Goal: Go to known website

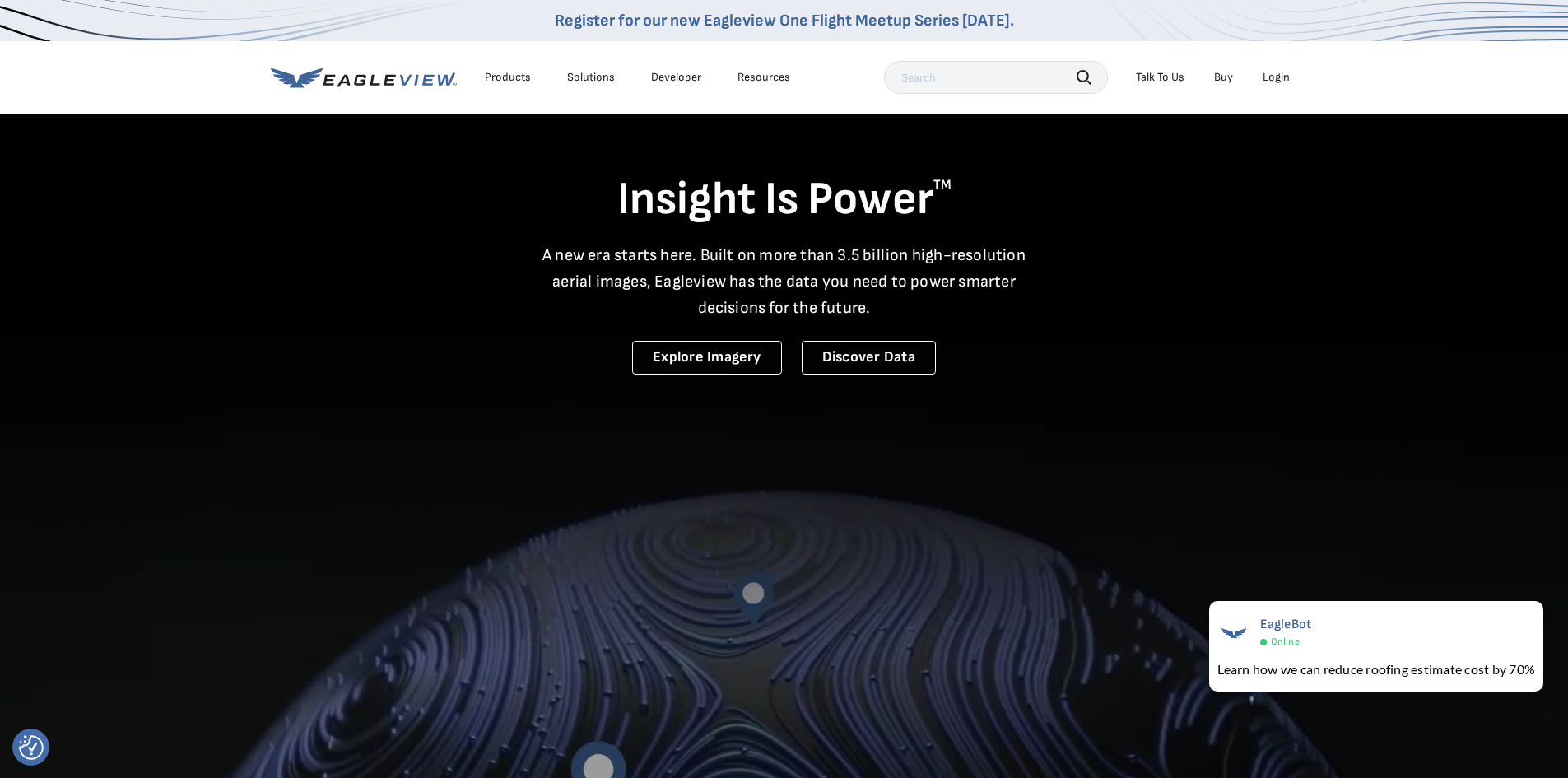
click at [1279, 81] on div "Login" at bounding box center [1276, 77] width 27 height 14
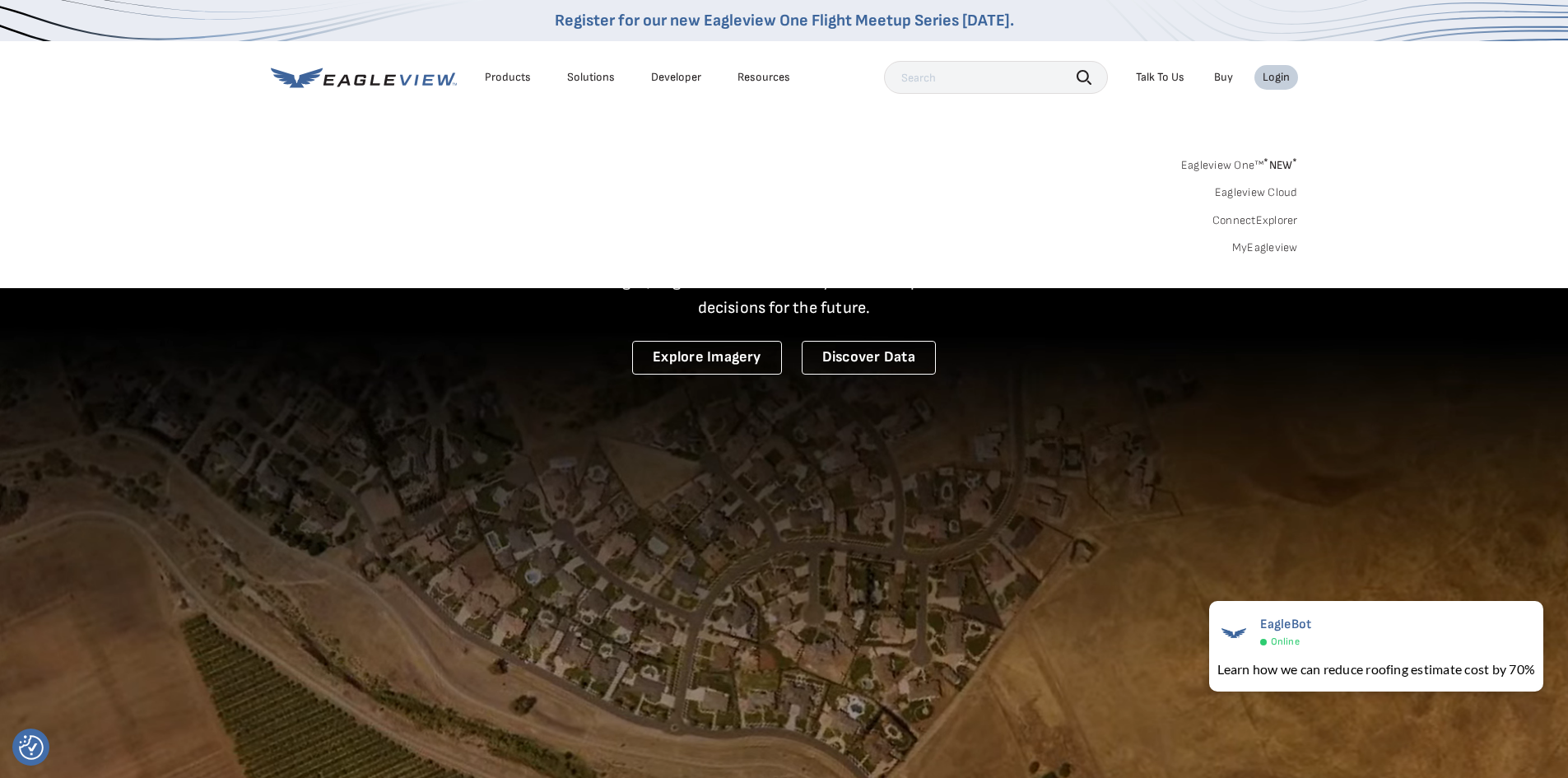
click at [1274, 77] on div "Login" at bounding box center [1276, 77] width 27 height 14
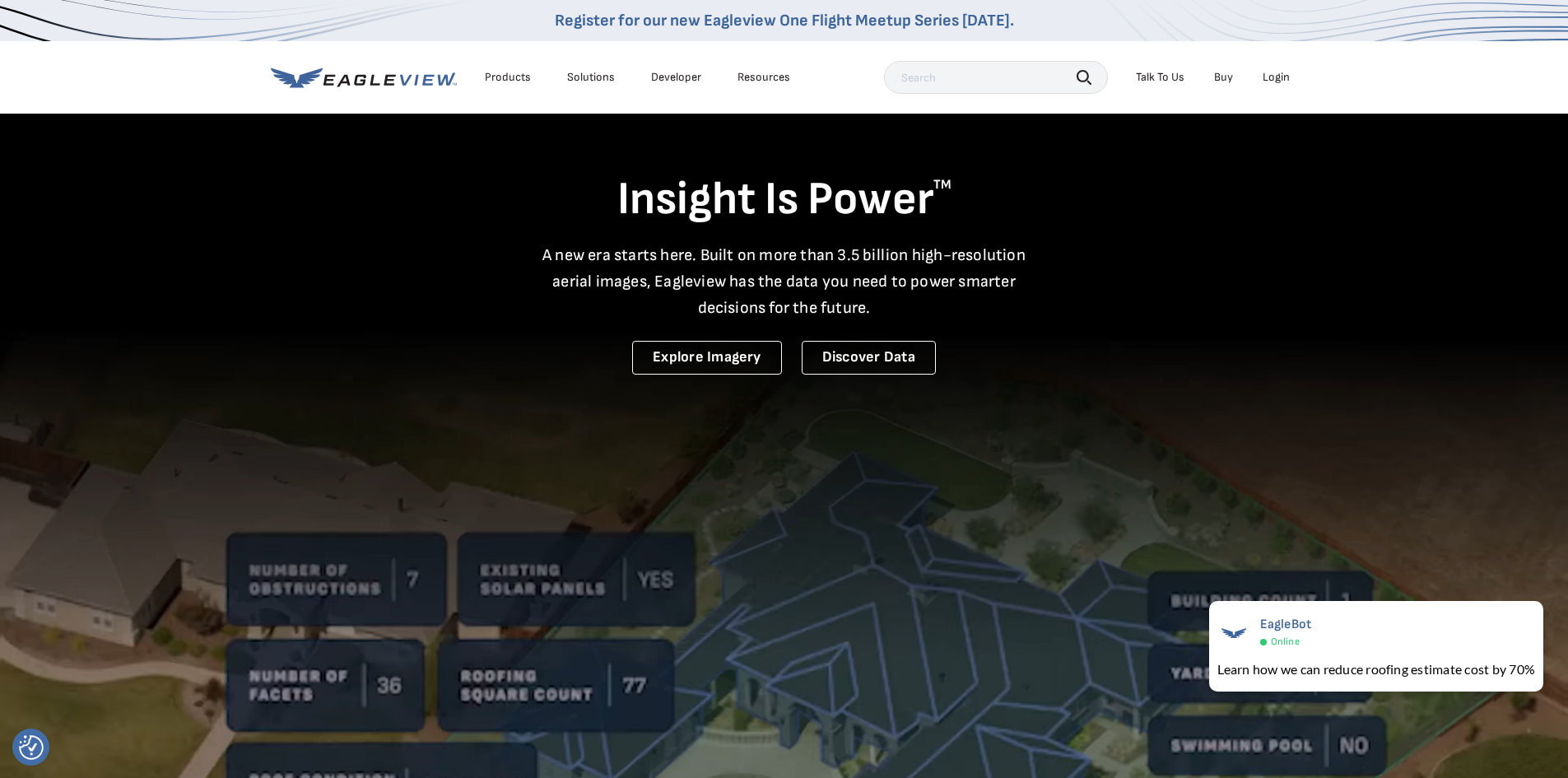
click at [1274, 77] on div "Login" at bounding box center [1276, 77] width 27 height 14
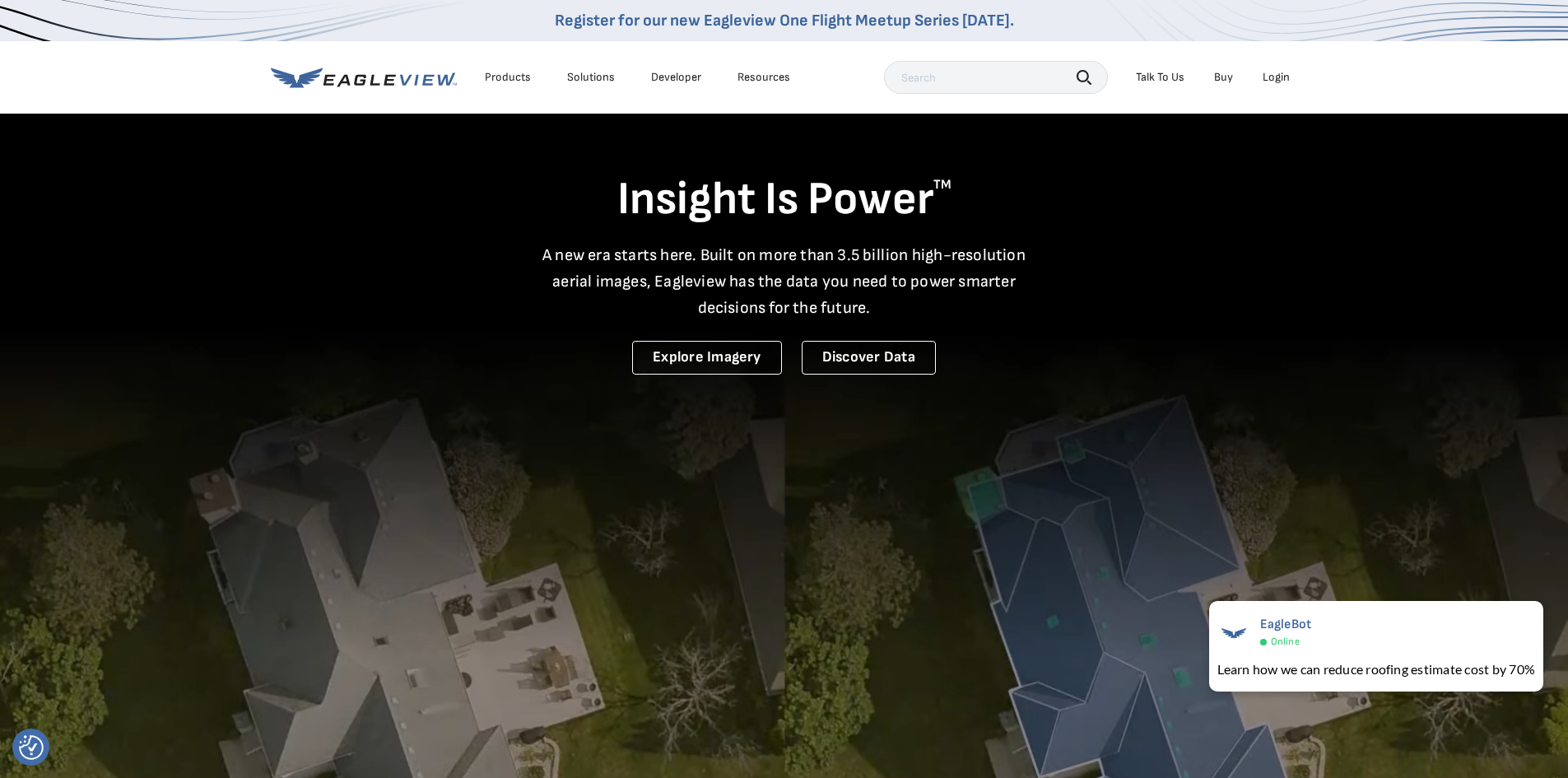
click at [1280, 82] on div "Login" at bounding box center [1276, 77] width 27 height 14
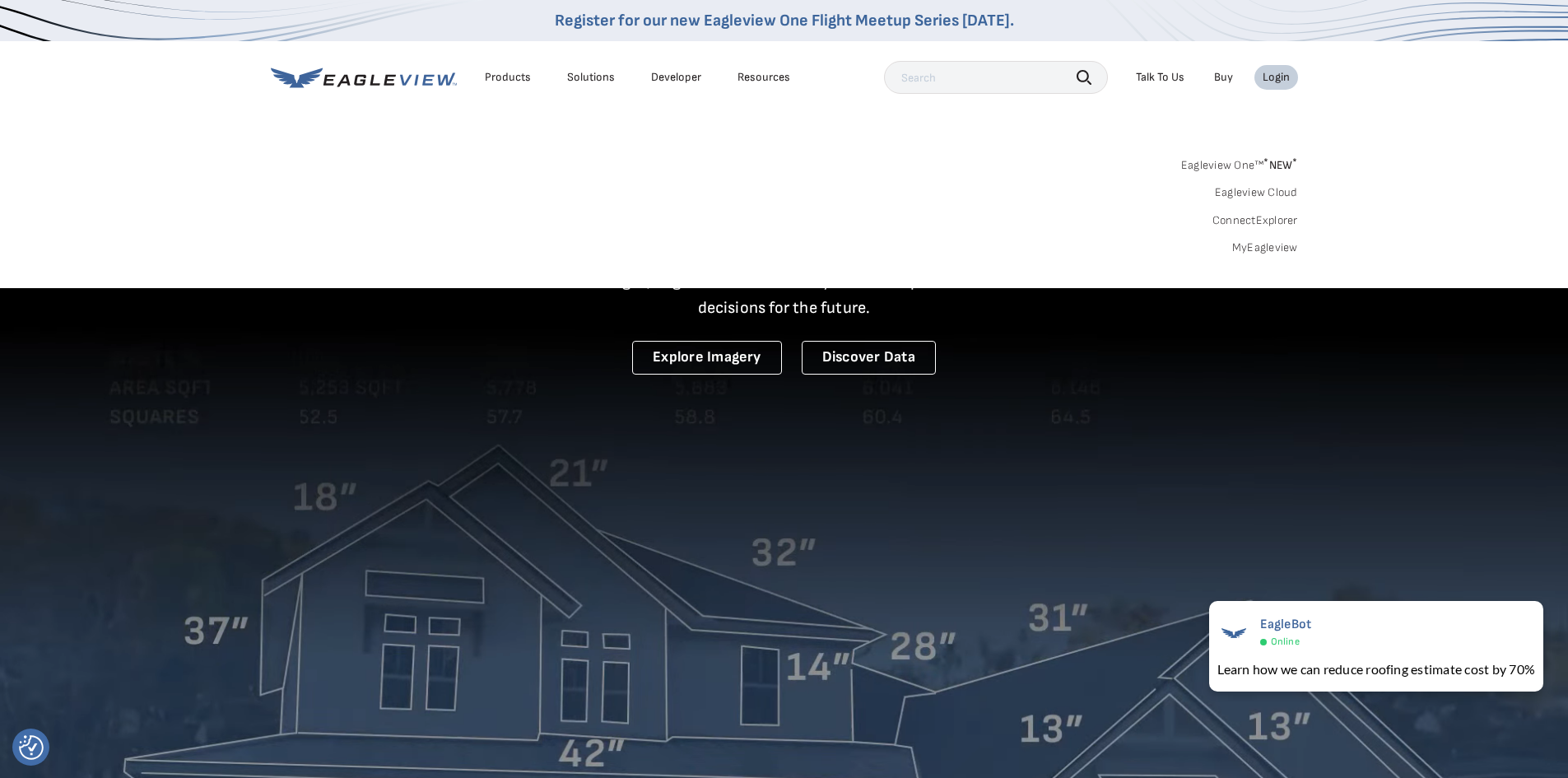
click at [1279, 79] on div "Login" at bounding box center [1276, 77] width 27 height 14
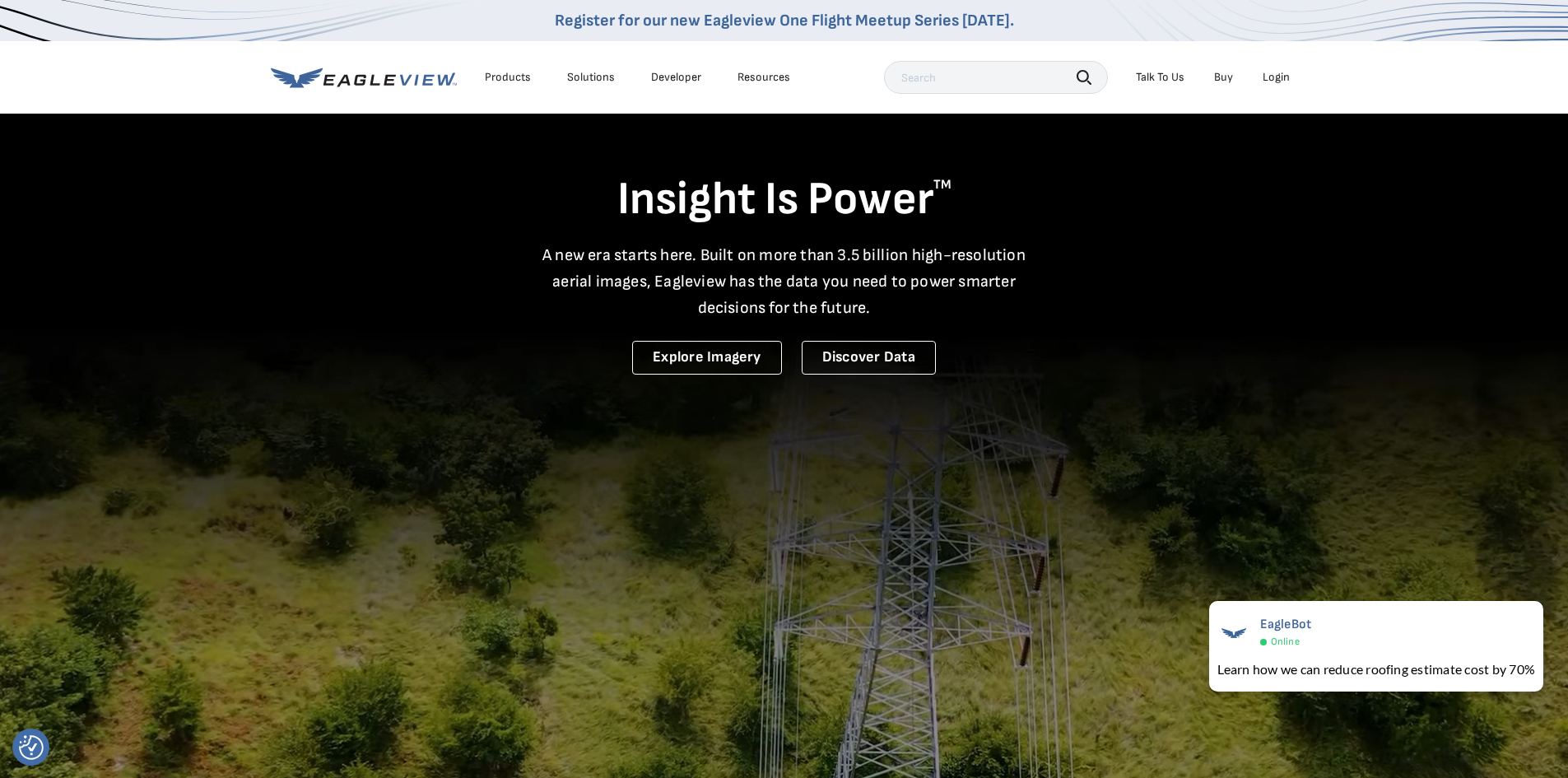
click at [1279, 79] on div "Login" at bounding box center [1276, 77] width 27 height 14
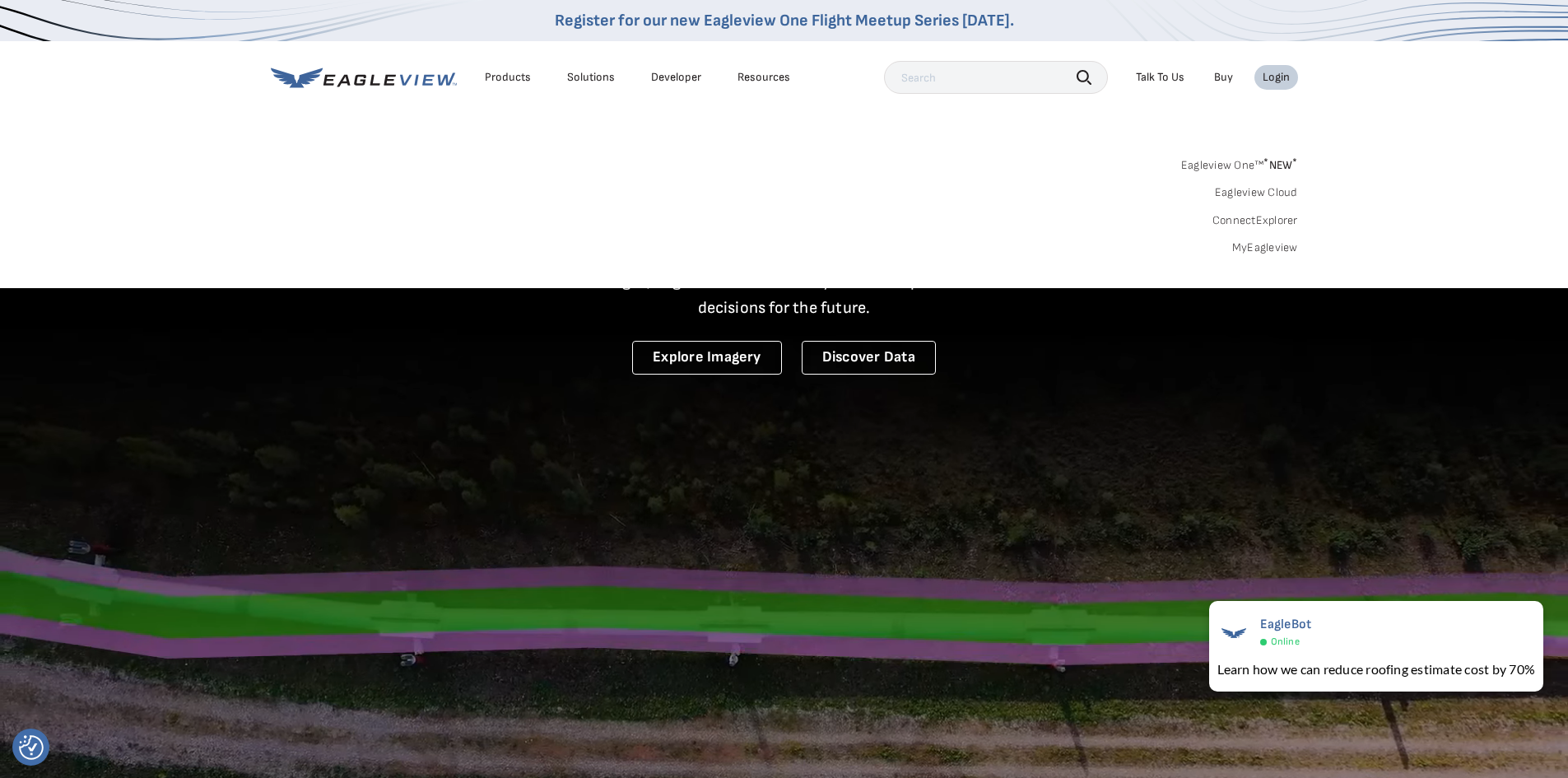
click at [1282, 243] on link "MyEagleview" at bounding box center [1265, 248] width 66 height 14
